Goal: Information Seeking & Learning: Learn about a topic

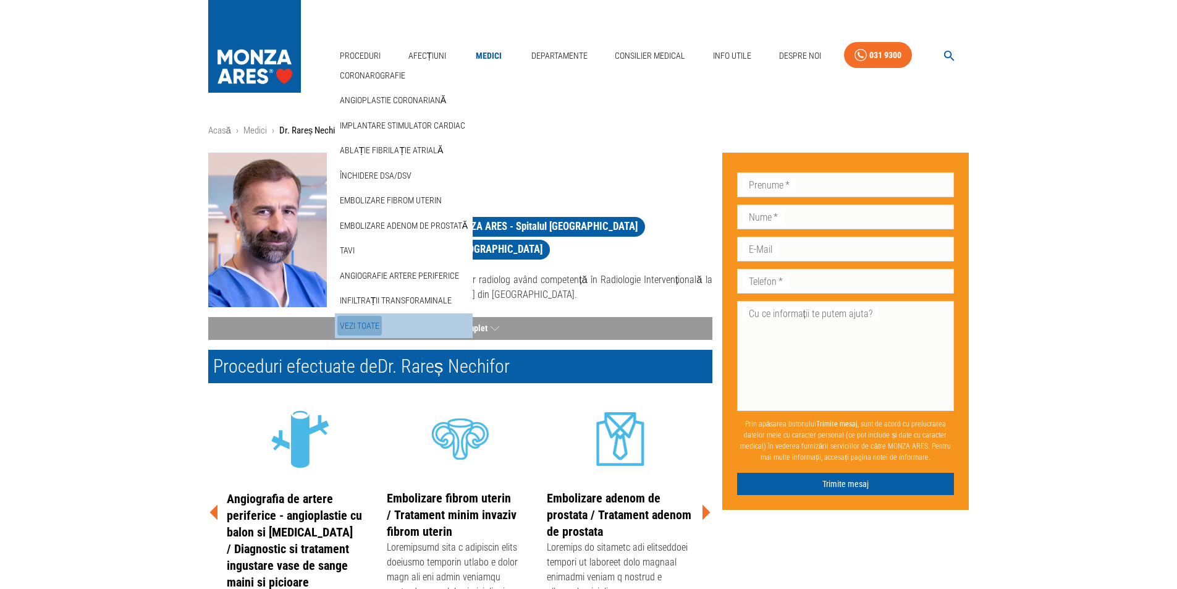
click at [363, 327] on link "Vezi Toate" at bounding box center [359, 326] width 44 height 20
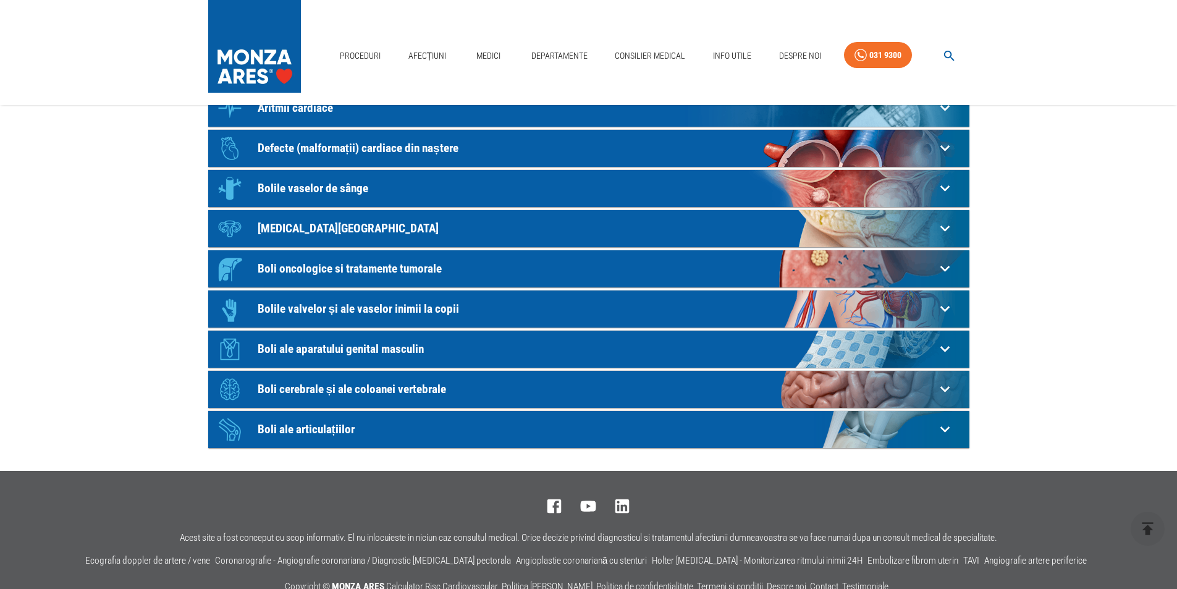
scroll to position [247, 0]
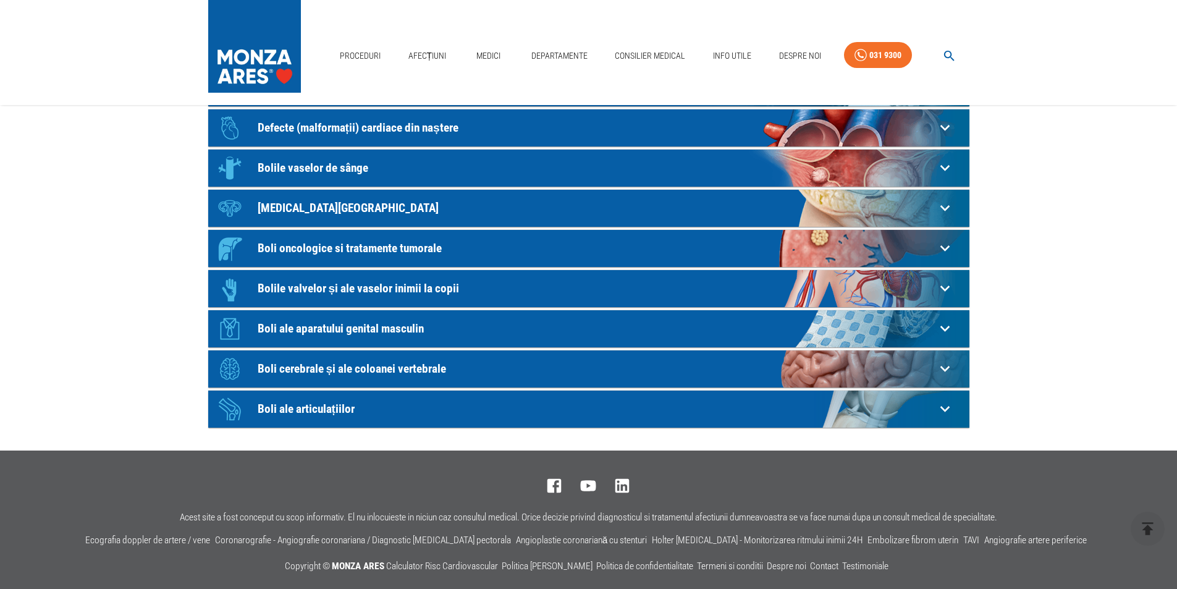
click at [944, 406] on icon at bounding box center [944, 408] width 19 height 19
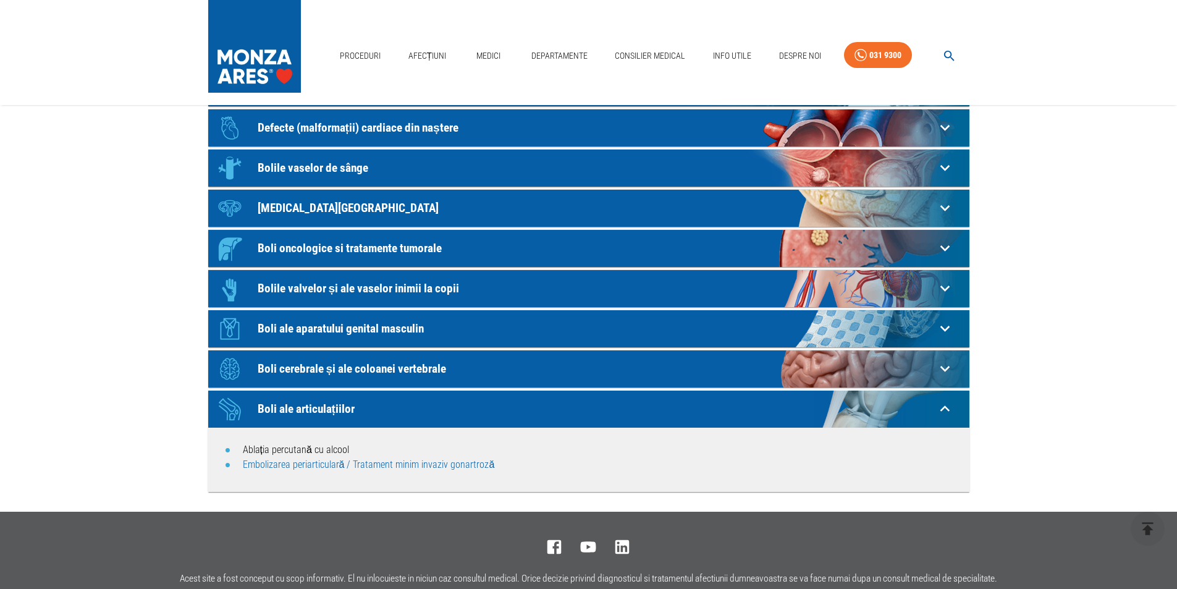
click at [465, 464] on link "Embolizarea periarticulară / Tratament minim invaziv gonartroză" at bounding box center [369, 464] width 252 height 12
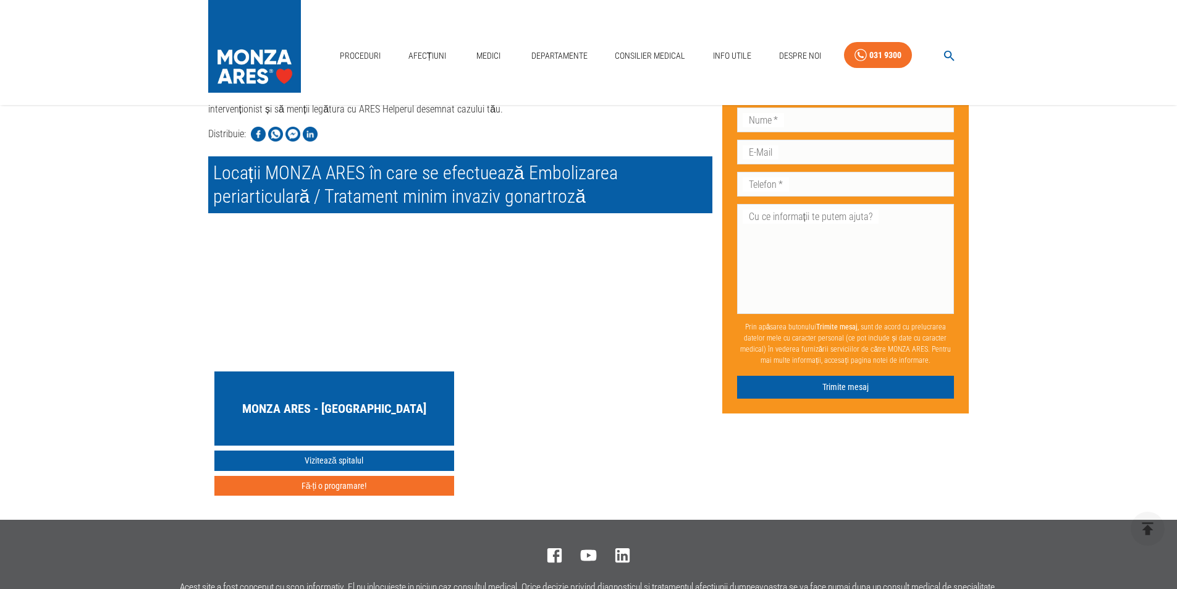
scroll to position [3644, 0]
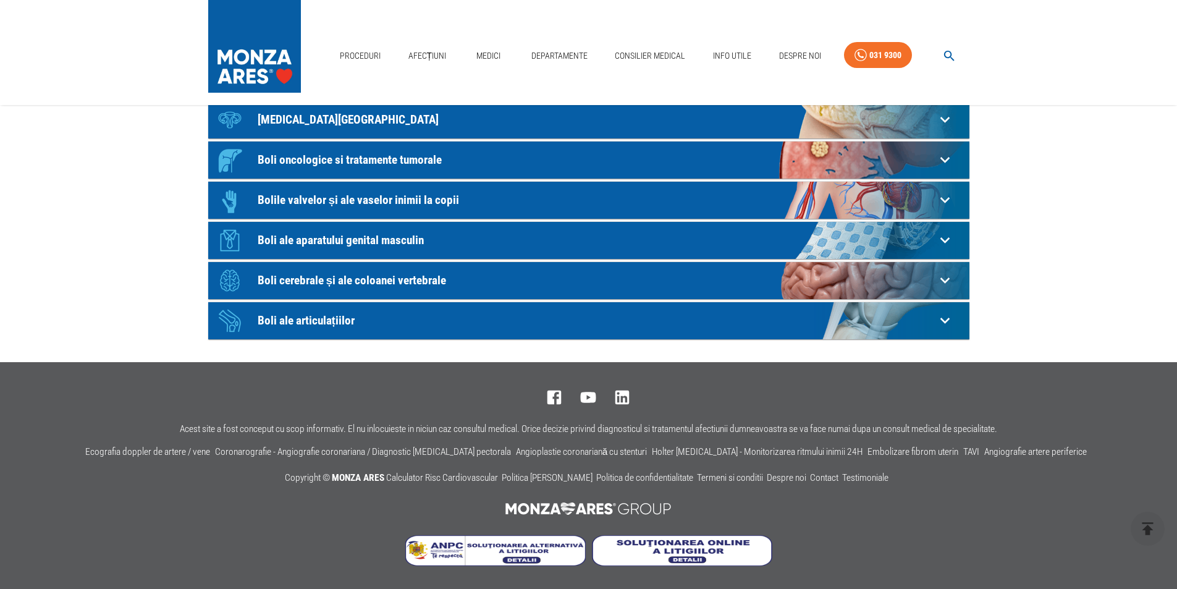
scroll to position [247, 0]
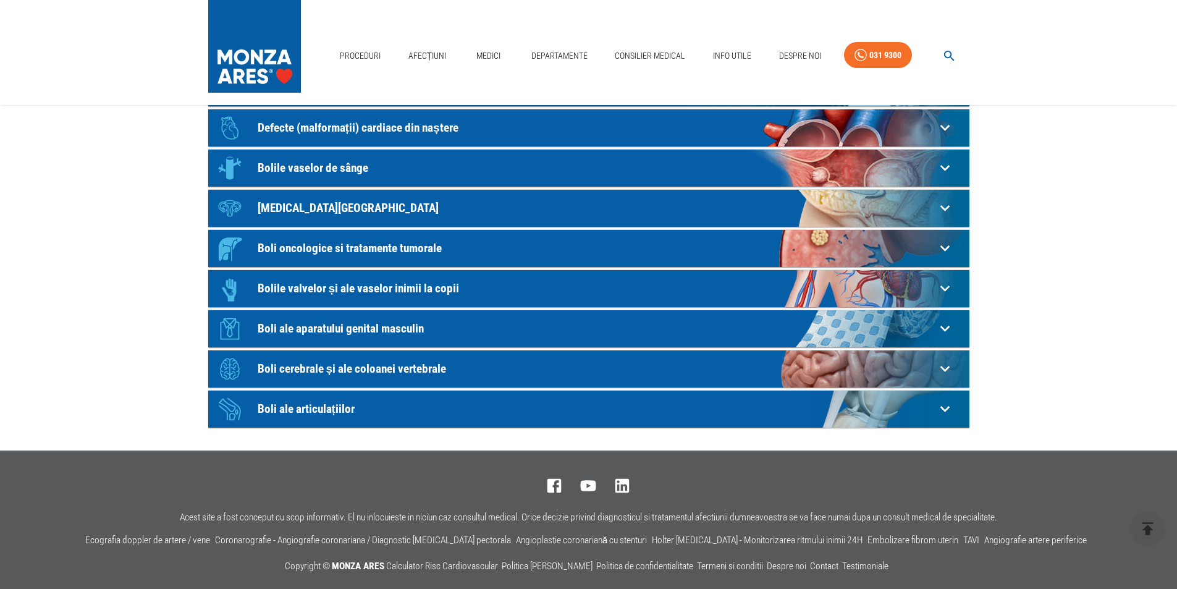
click at [330, 410] on p "Boli ale articulațiilor" at bounding box center [597, 408] width 678 height 13
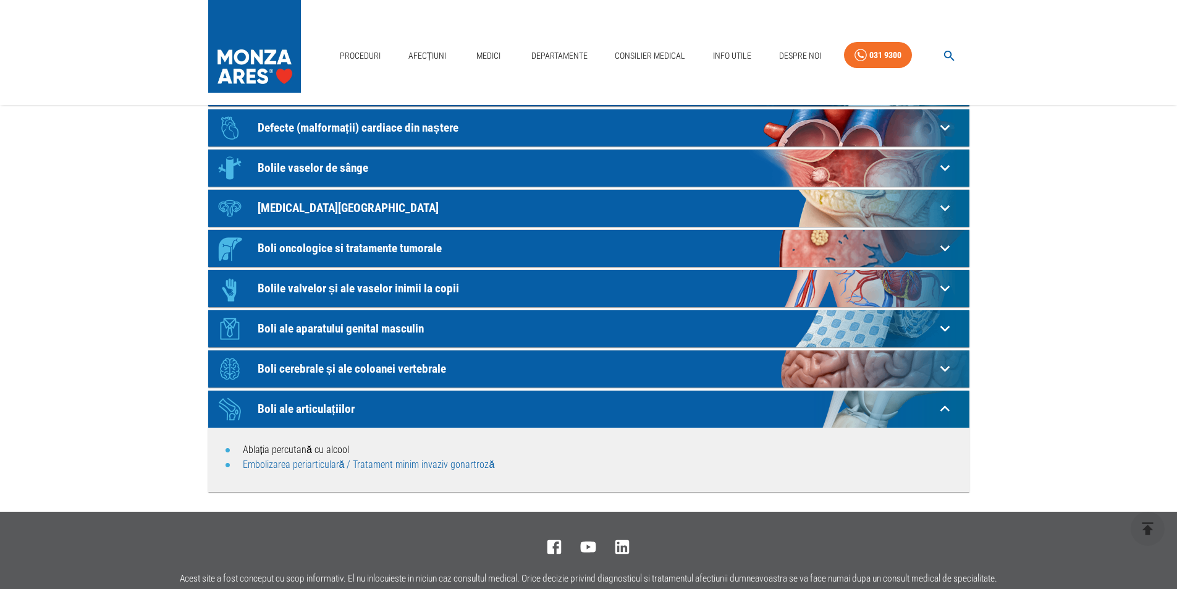
click at [435, 464] on link "Embolizarea periarticulară / Tratament minim invaziv gonartroză" at bounding box center [369, 464] width 252 height 12
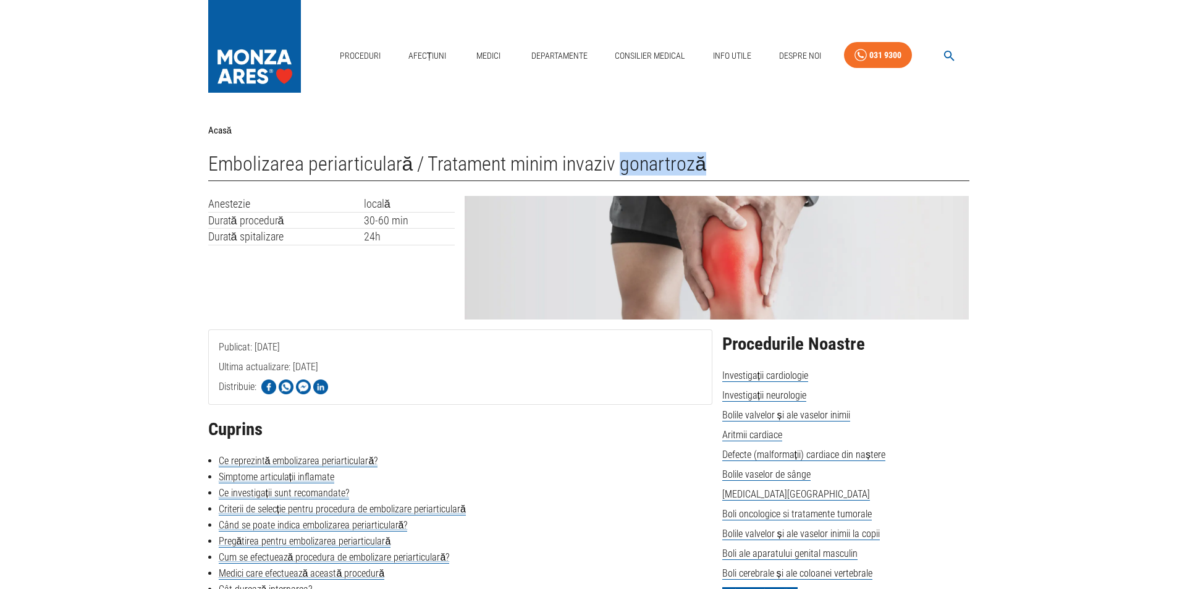
drag, startPoint x: 621, startPoint y: 163, endPoint x: 700, endPoint y: 160, distance: 79.1
click at [700, 160] on h1 "Embolizarea periarticulară / Tratament minim invaziv gonartroză" at bounding box center [588, 167] width 761 height 28
